Goal: Task Accomplishment & Management: Manage account settings

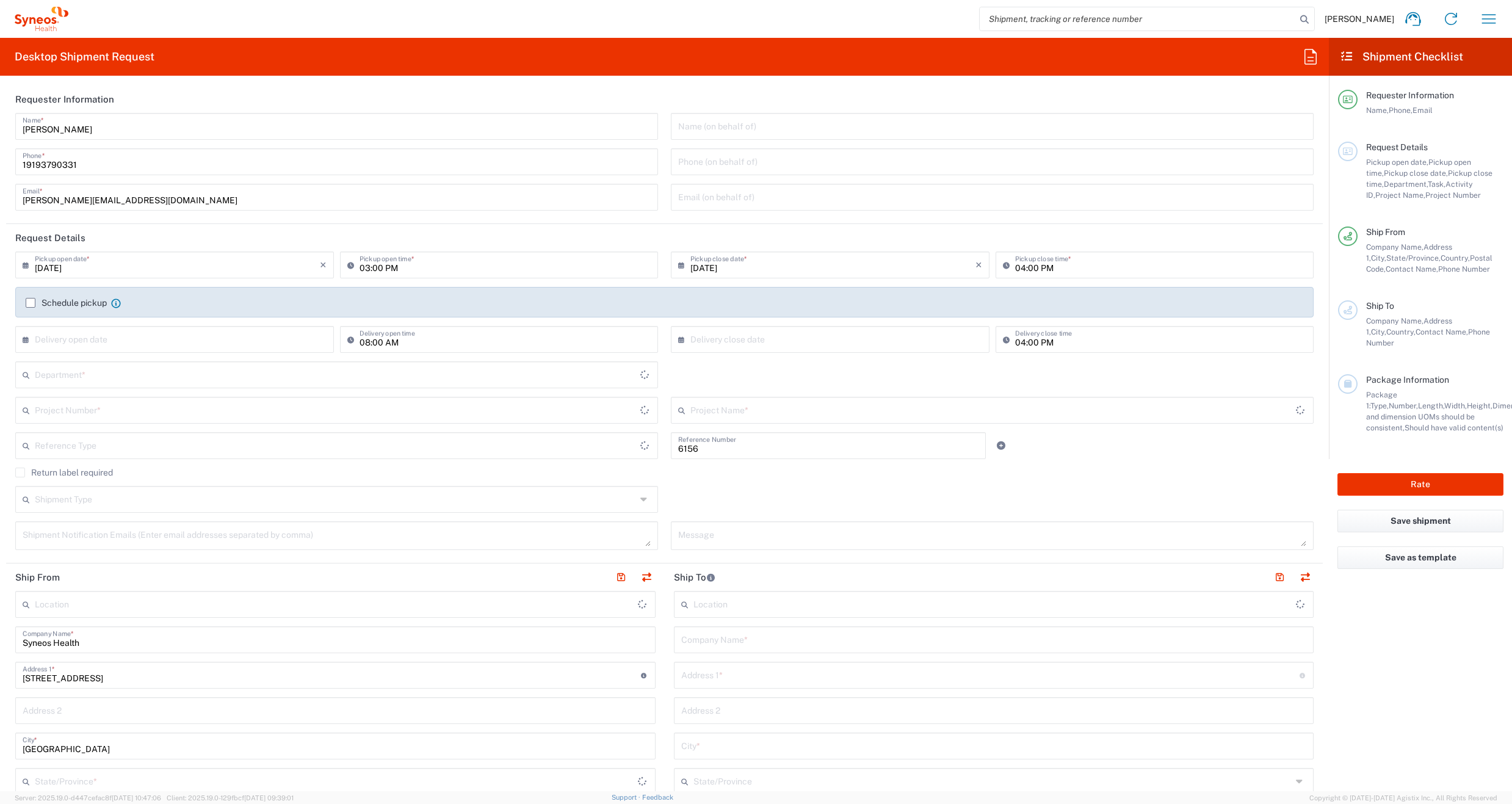
type input "Department"
type input "[US_STATE]"
type input "[GEOGRAPHIC_DATA]"
click at [1453, 20] on icon at bounding box center [1450, 19] width 20 height 20
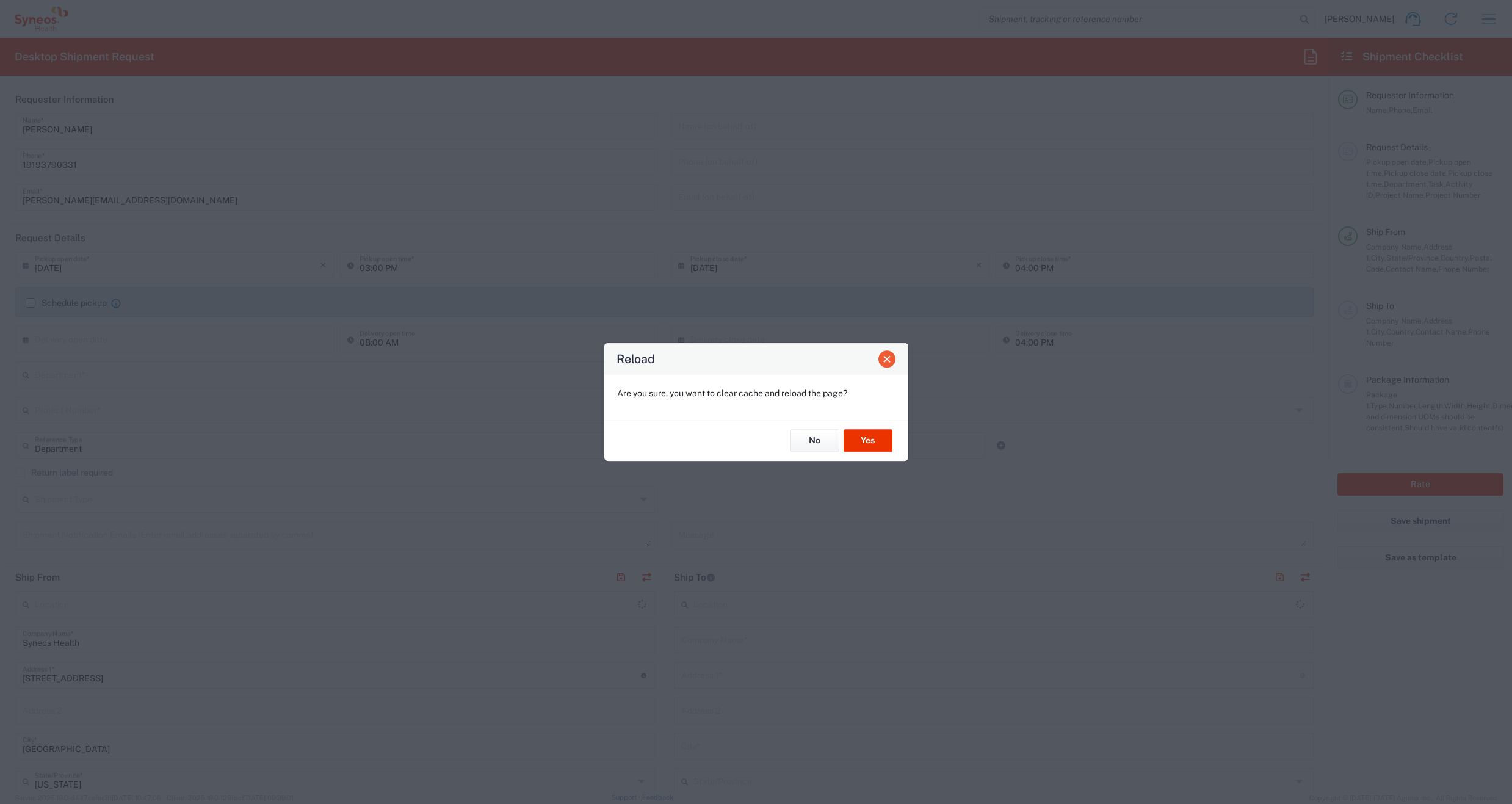
click at [886, 360] on span "Close" at bounding box center [887, 359] width 8 height 8
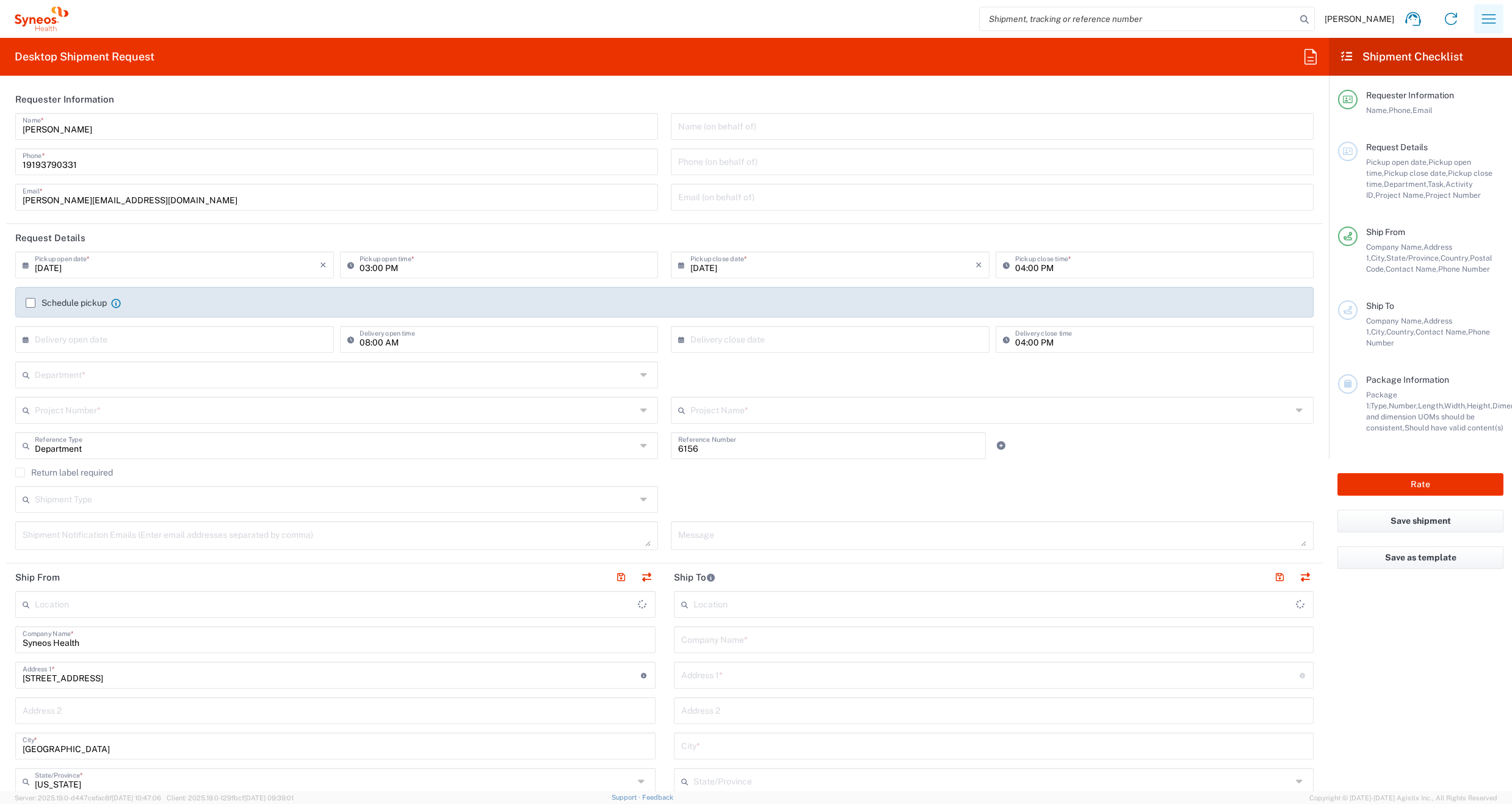
click at [1489, 21] on icon "button" at bounding box center [1488, 19] width 20 height 20
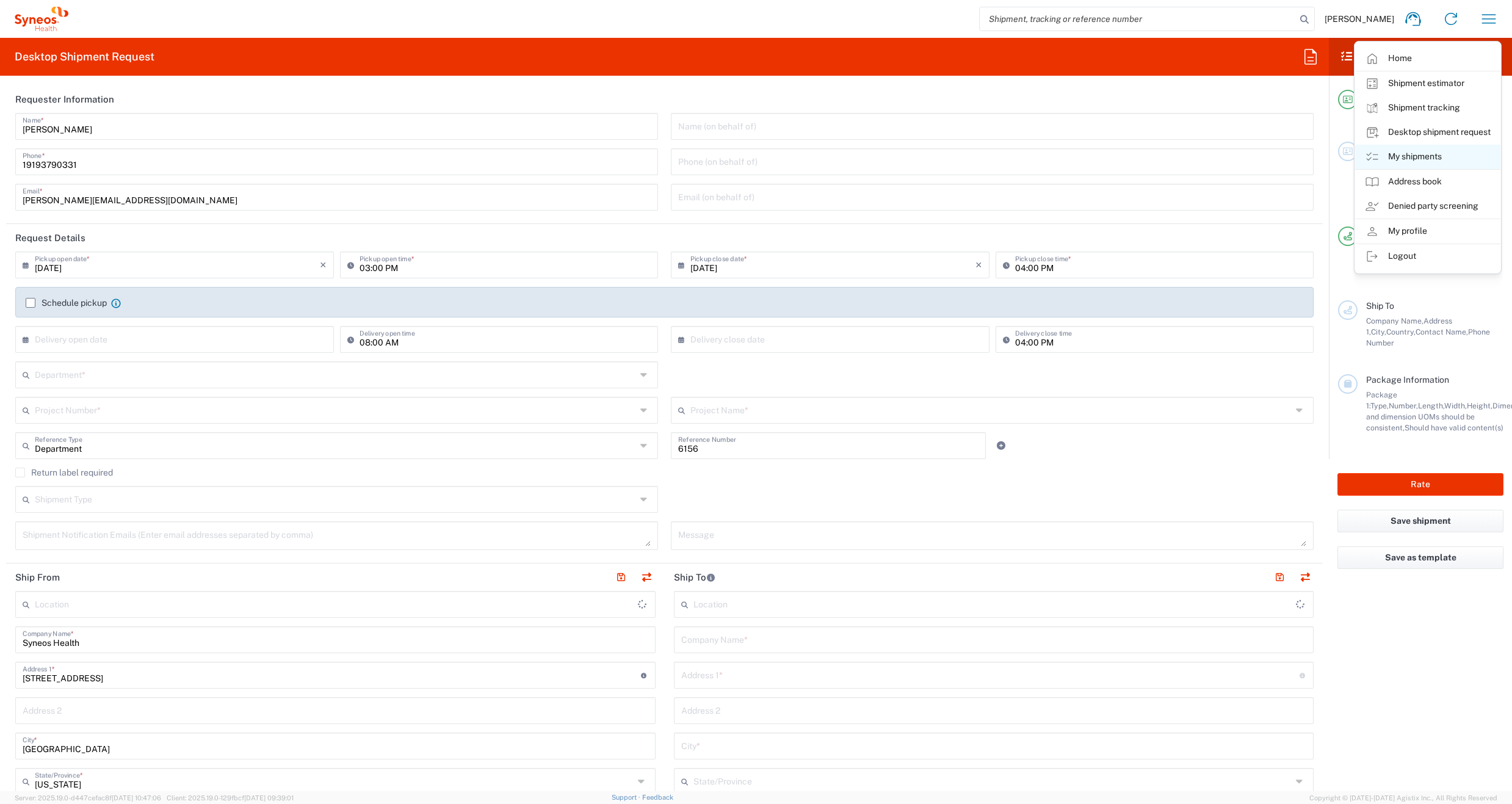
click at [1407, 157] on link "My shipments" at bounding box center [1427, 156] width 145 height 25
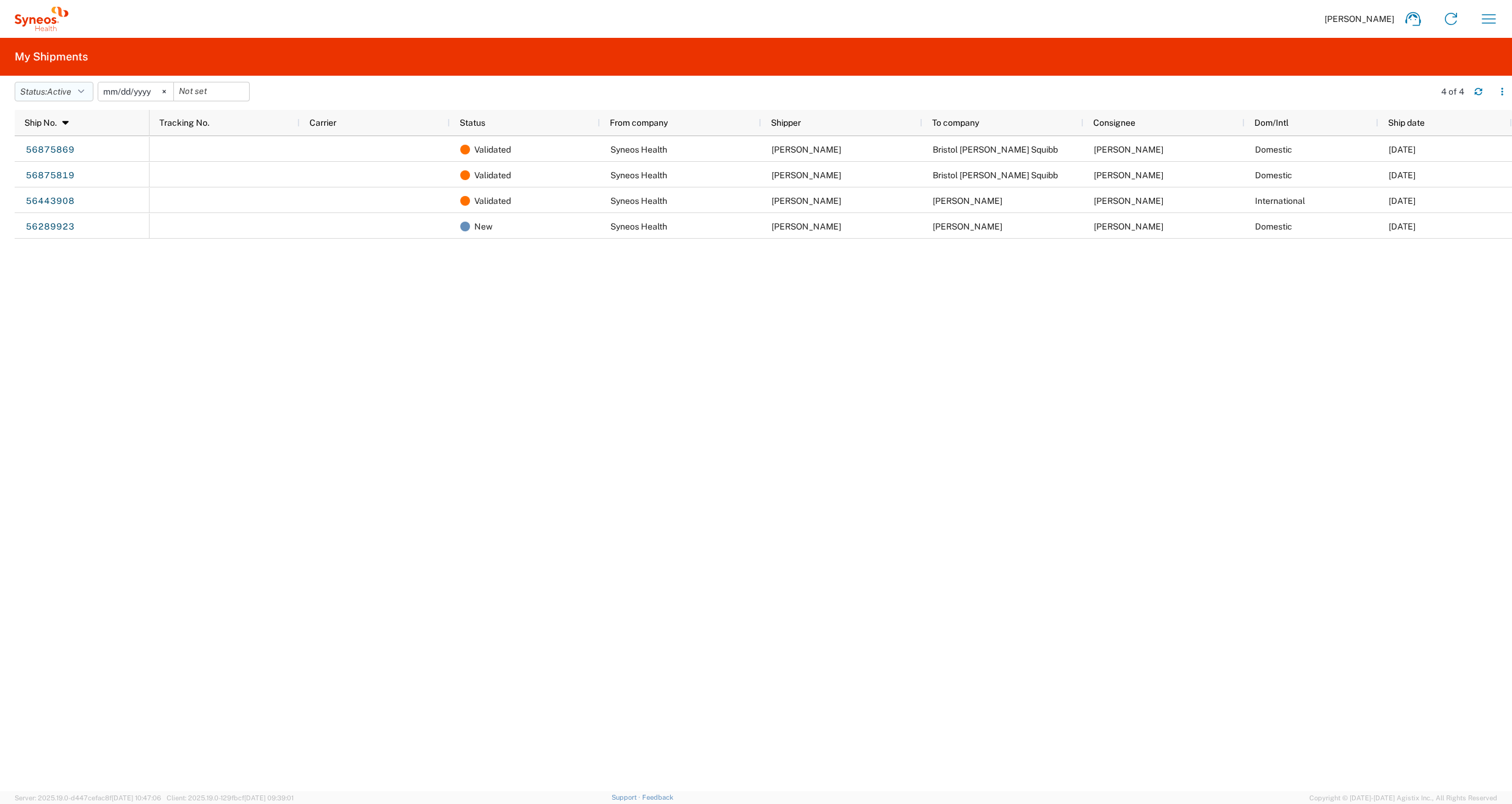
click at [77, 92] on button "Status: Active" at bounding box center [53, 91] width 79 height 20
click at [47, 160] on span "All" at bounding box center [87, 156] width 143 height 19
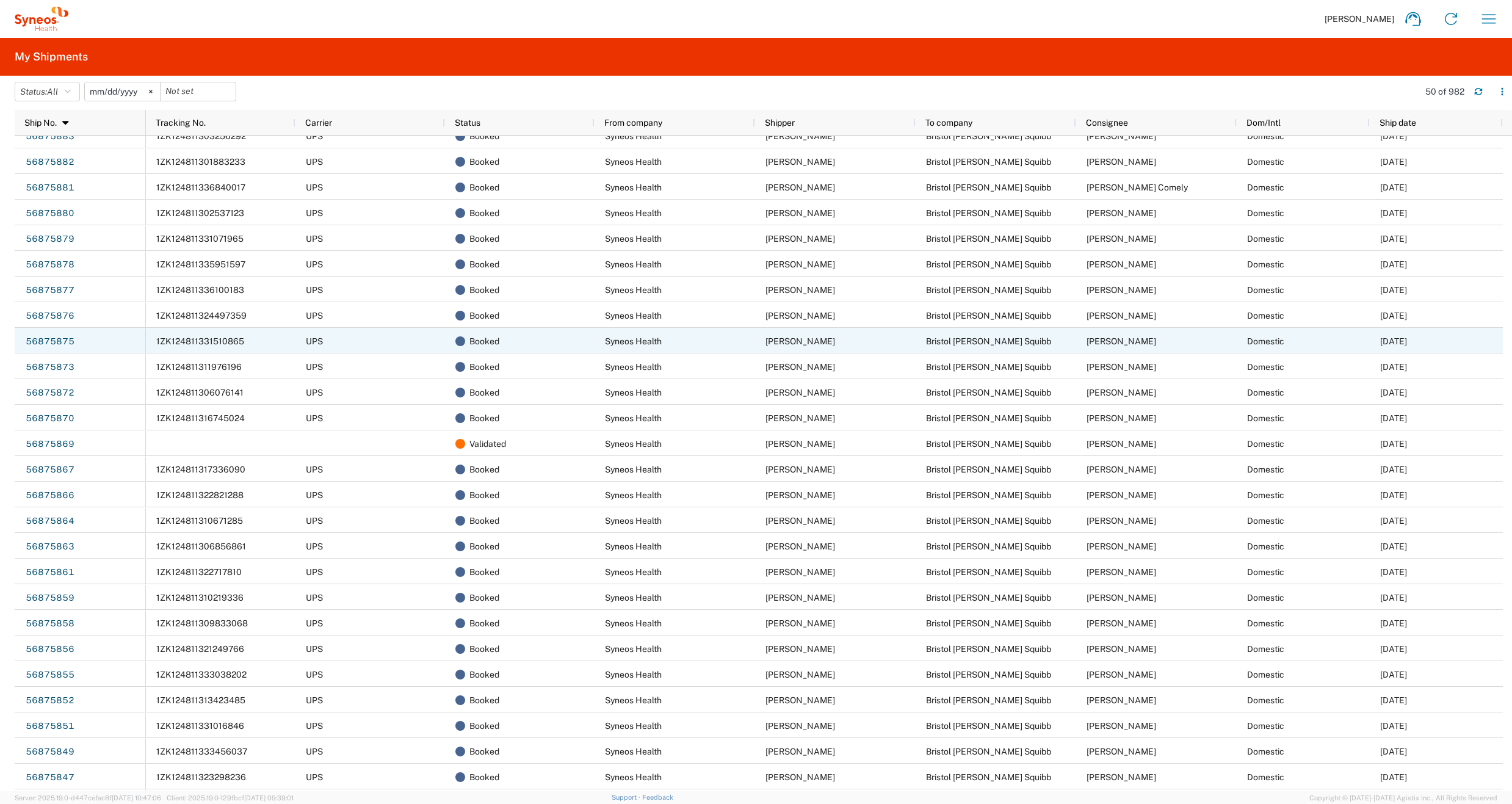
scroll to position [402, 0]
